Goal: Task Accomplishment & Management: Manage account settings

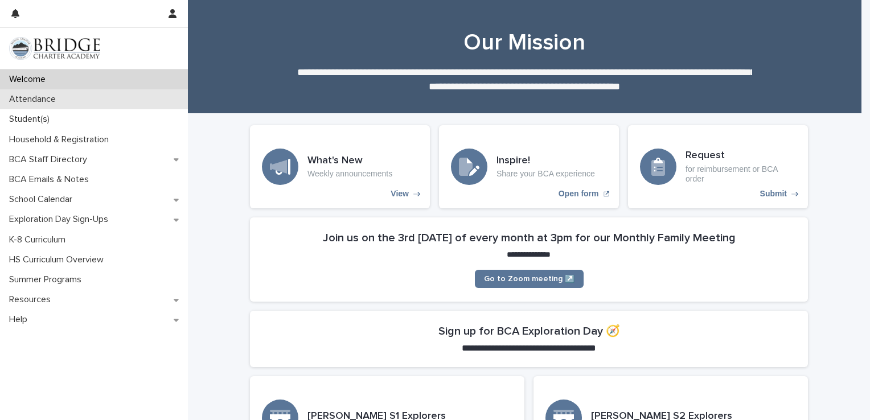
click at [41, 105] on div "Attendance" at bounding box center [94, 99] width 188 height 20
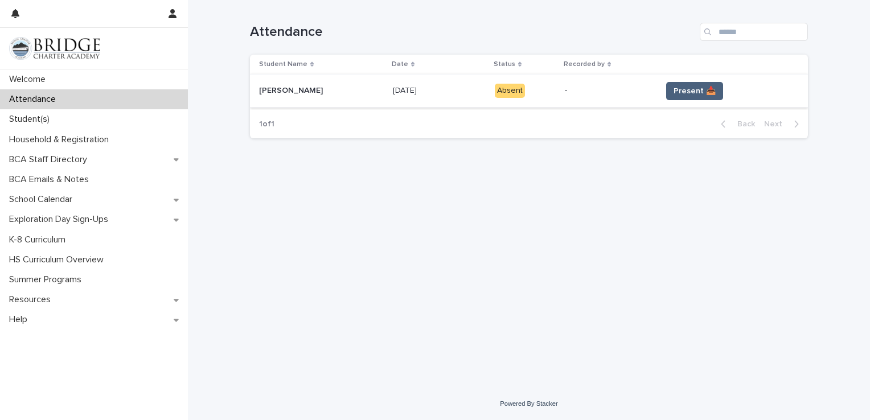
click at [684, 89] on span "Present 📥" at bounding box center [695, 90] width 42 height 11
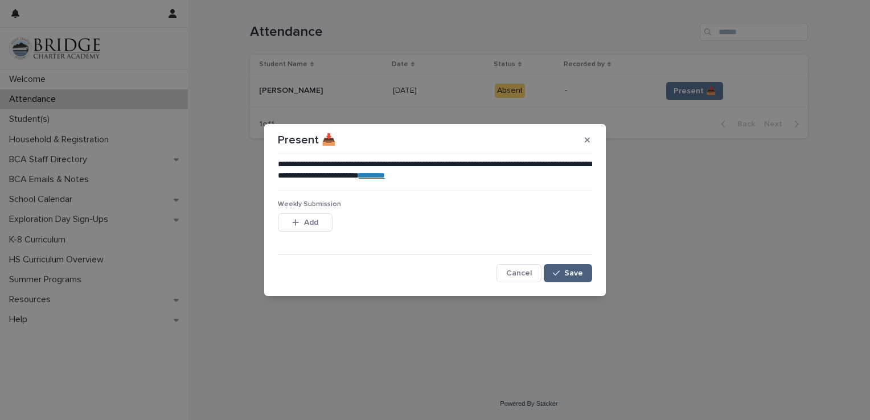
click at [570, 278] on button "Save" at bounding box center [568, 273] width 48 height 18
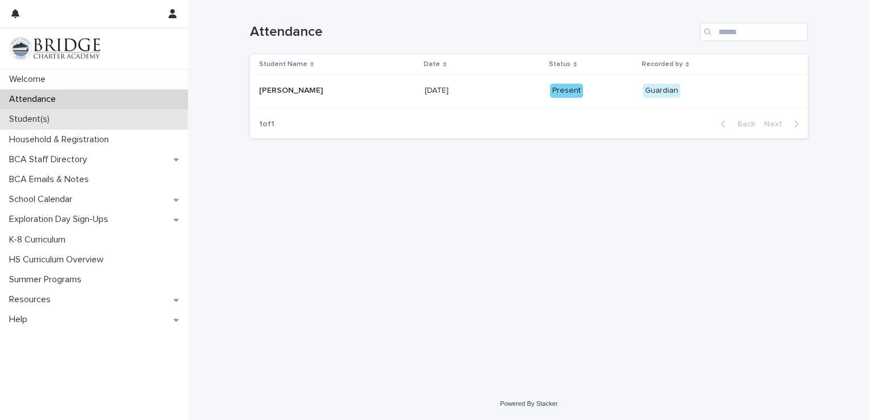
click at [51, 117] on p "Student(s)" at bounding box center [32, 119] width 54 height 11
